Goal: Task Accomplishment & Management: Manage account settings

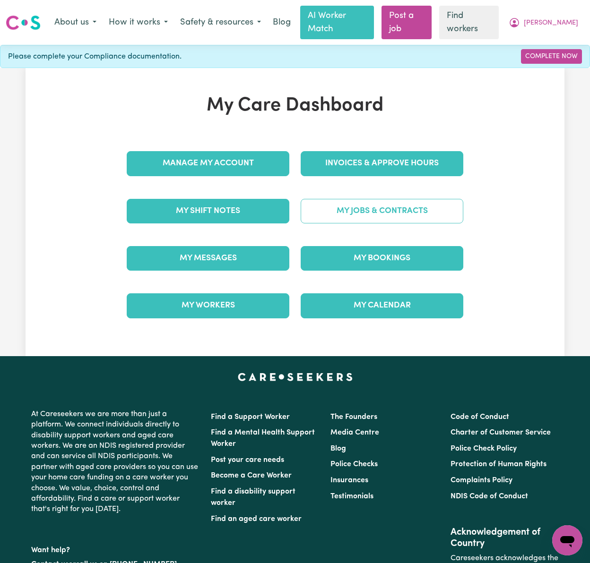
click at [437, 201] on link "My Jobs & Contracts" at bounding box center [381, 211] width 163 height 25
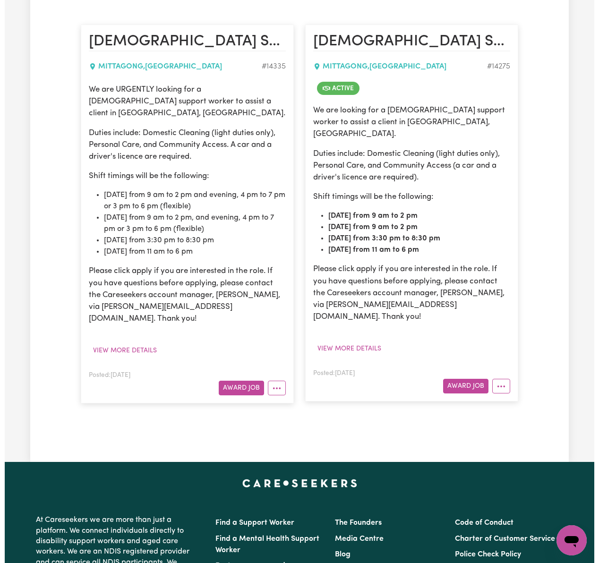
scroll to position [252, 0]
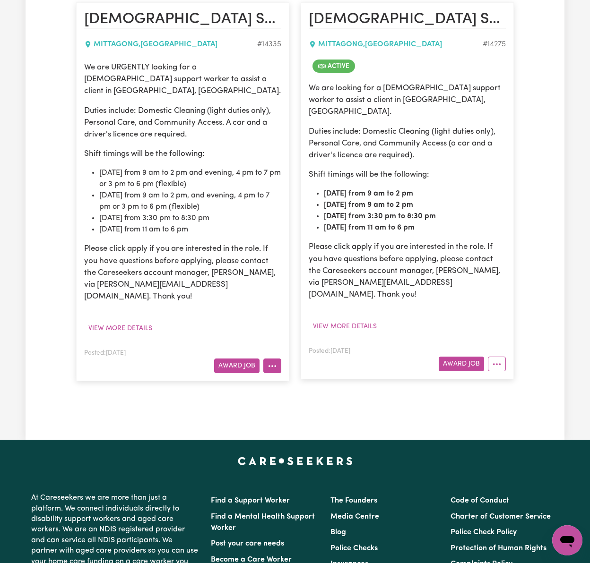
click at [269, 361] on icon "More options" at bounding box center [271, 365] width 9 height 9
click at [501, 357] on button "More options" at bounding box center [497, 364] width 18 height 15
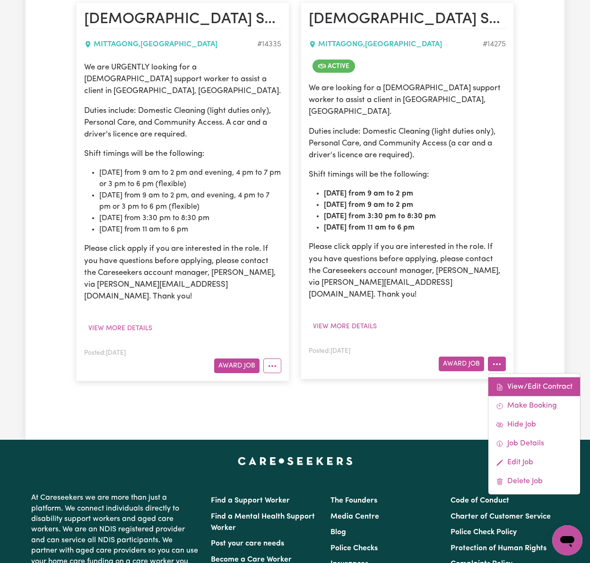
click at [537, 378] on link "View/Edit Contract" at bounding box center [534, 387] width 92 height 19
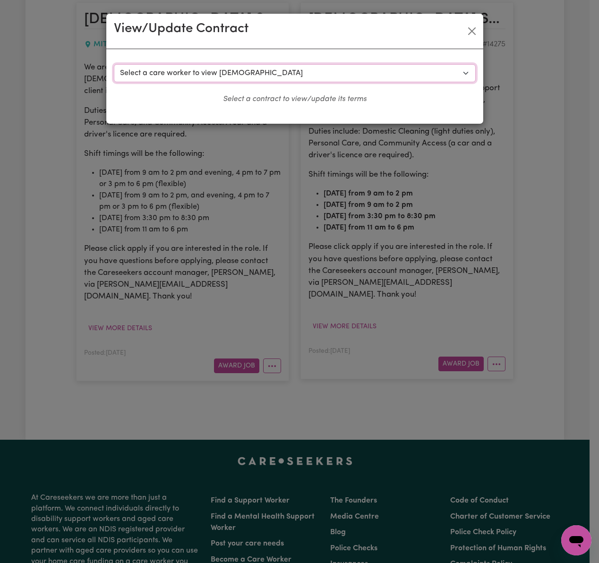
click at [314, 81] on select "Select a care worker to view [DEMOGRAPHIC_DATA] #10172 - [PERSON_NAME] (contrac…" at bounding box center [295, 73] width 362 height 18
click at [314, 77] on select "Select a care worker to view [DEMOGRAPHIC_DATA] #10172 - [PERSON_NAME] (contrac…" at bounding box center [295, 73] width 362 height 18
click at [313, 75] on select "Select a care worker to view [DEMOGRAPHIC_DATA] #10172 - [PERSON_NAME] (contrac…" at bounding box center [295, 73] width 362 height 18
select select "9791"
click at [114, 64] on select "Select a care worker to view [DEMOGRAPHIC_DATA] #10172 - [PERSON_NAME] (contrac…" at bounding box center [295, 73] width 362 height 18
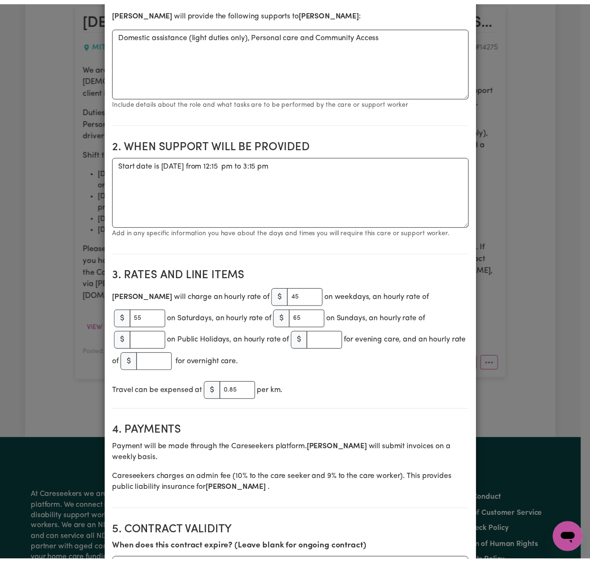
scroll to position [0, 0]
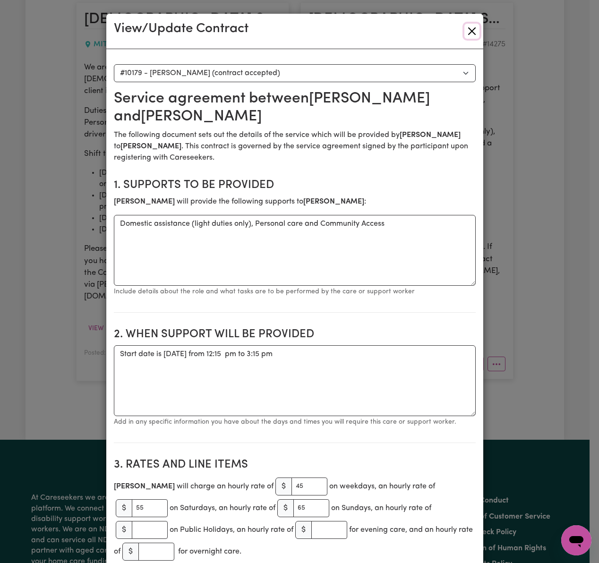
click at [467, 28] on button "Close" at bounding box center [471, 31] width 15 height 15
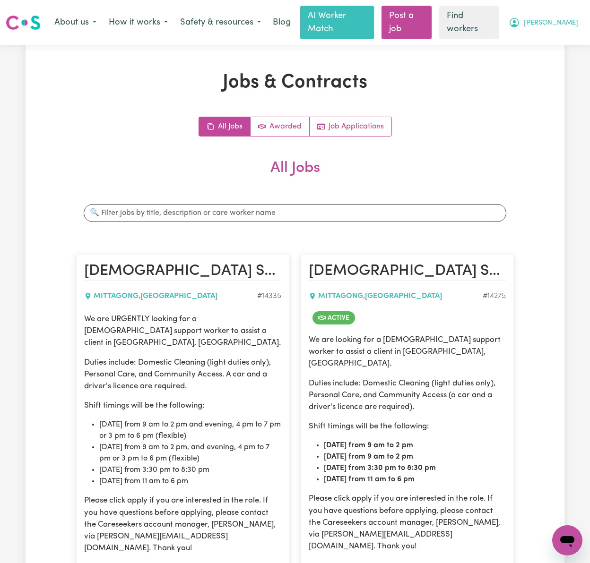
click at [566, 18] on span "[PERSON_NAME]" at bounding box center [550, 23] width 54 height 10
click at [568, 18] on span "[PERSON_NAME]" at bounding box center [550, 23] width 54 height 10
click at [561, 18] on span "[PERSON_NAME]" at bounding box center [550, 23] width 54 height 10
click at [539, 59] on link "Logout" at bounding box center [546, 60] width 75 height 18
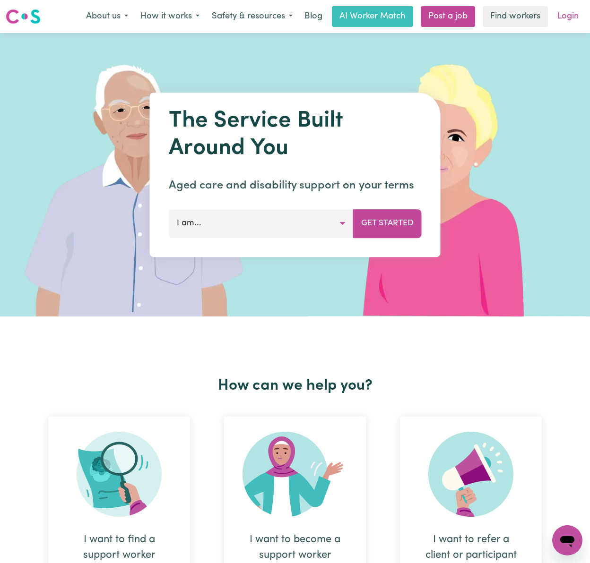
click at [567, 15] on link "Login" at bounding box center [567, 16] width 33 height 21
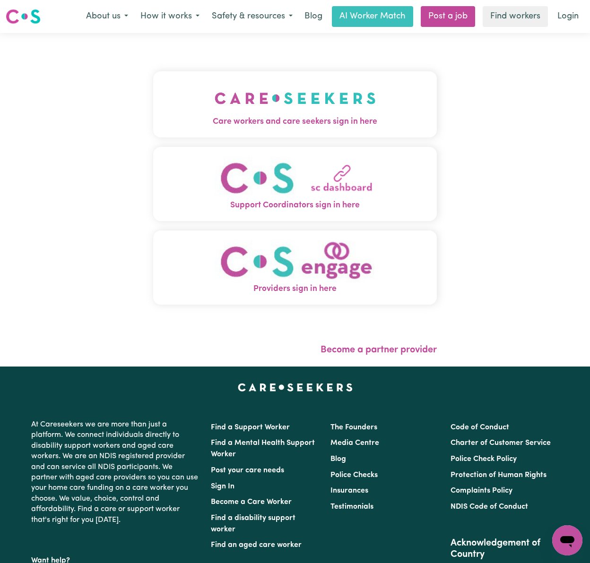
click at [337, 90] on img "Care workers and care seekers sign in here" at bounding box center [295, 98] width 161 height 35
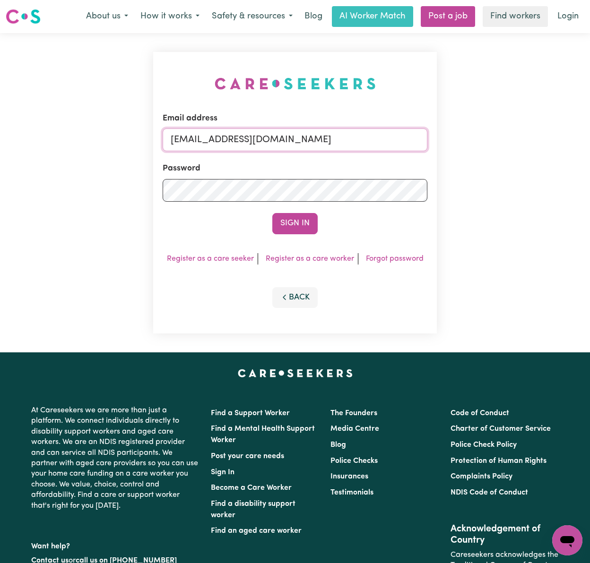
click at [323, 141] on input "[EMAIL_ADDRESS][DOMAIN_NAME]" at bounding box center [295, 140] width 265 height 23
drag, startPoint x: 222, startPoint y: 136, endPoint x: 439, endPoint y: 140, distance: 216.9
click at [439, 140] on div "Email address [EMAIL_ADDRESS][DOMAIN_NAME] Password Sign In Register as a care …" at bounding box center [294, 192] width 295 height 319
type input "[EMAIL_ADDRESS][DOMAIN_NAME]"
click at [272, 213] on button "Sign In" at bounding box center [294, 223] width 45 height 21
